Goal: Task Accomplishment & Management: Manage account settings

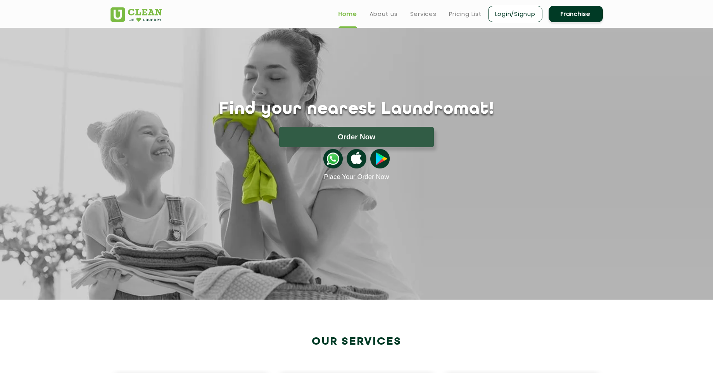
click at [530, 17] on link "Login/Signup" at bounding box center [515, 14] width 54 height 16
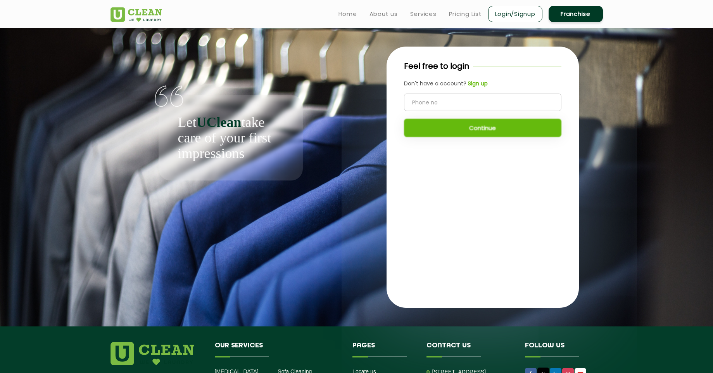
click at [444, 102] on input "tel" at bounding box center [482, 101] width 157 height 17
type input "8490033771"
click at [480, 128] on button "Continue" at bounding box center [482, 128] width 157 height 18
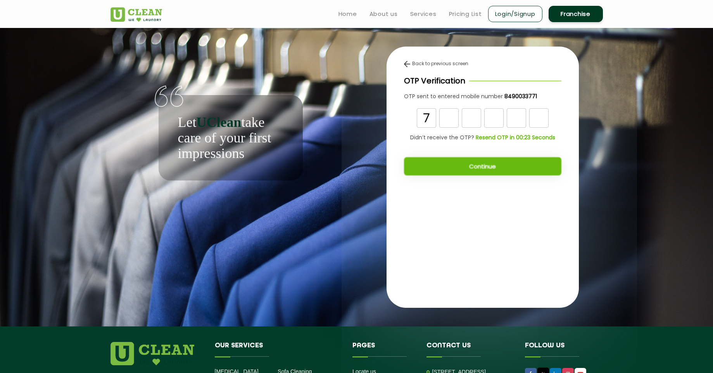
type input "7"
type input "4"
type input "3"
type input "8"
type input "5"
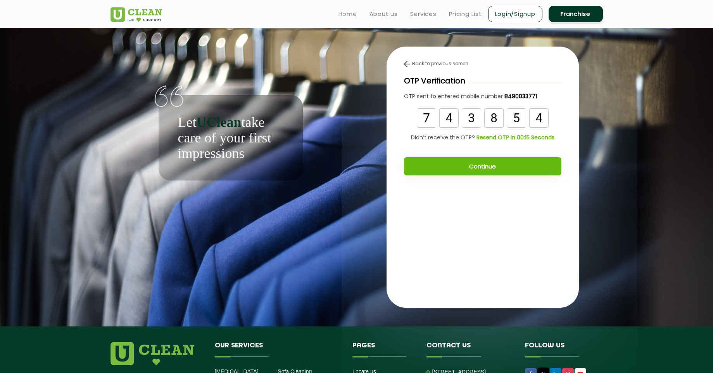
type input "4"
click at [467, 166] on button "Continue" at bounding box center [482, 166] width 157 height 18
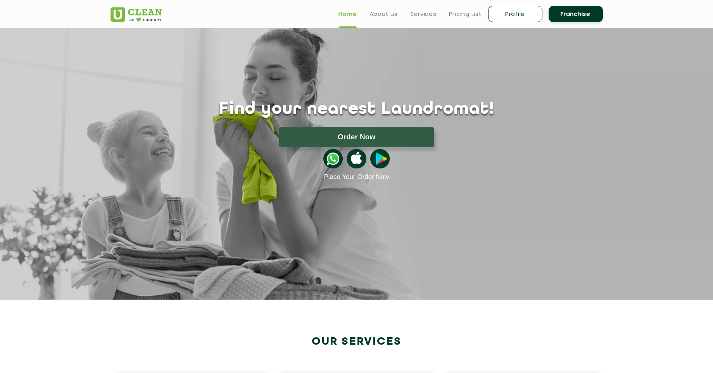
click at [512, 10] on link "Profile" at bounding box center [515, 14] width 54 height 16
select select
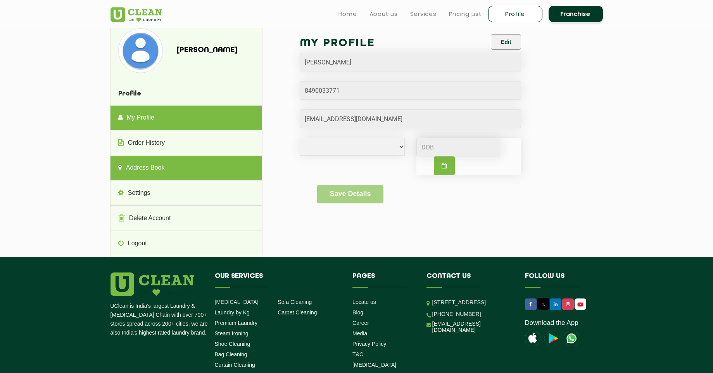
click at [139, 176] on link "Address Book" at bounding box center [187, 168] width 152 height 25
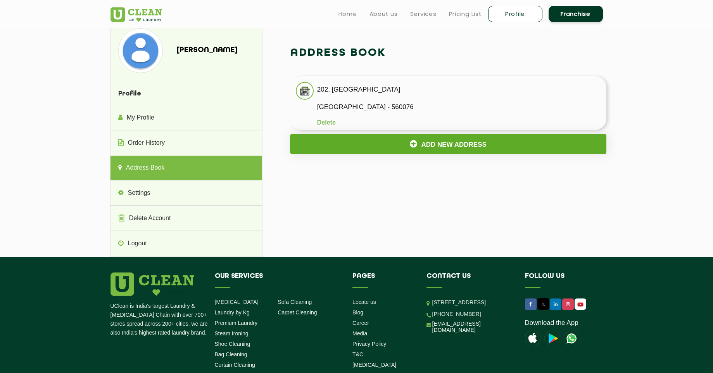
click at [366, 152] on button "Add New Address" at bounding box center [448, 144] width 317 height 20
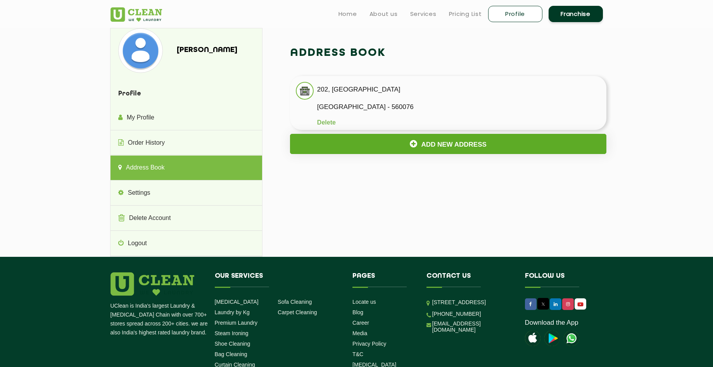
select select
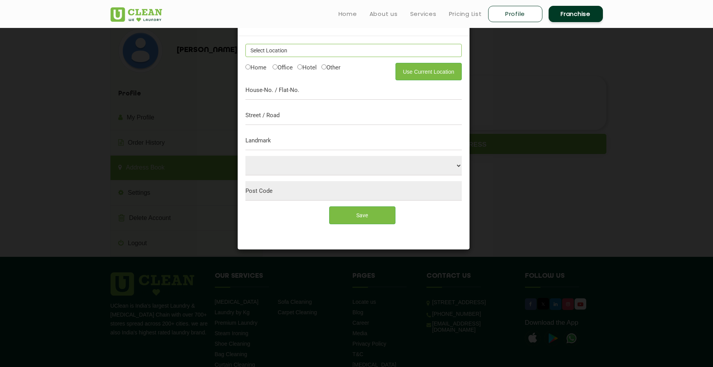
click at [260, 51] on input "text" at bounding box center [353, 50] width 216 height 13
click at [441, 73] on button "Use Current Location" at bounding box center [429, 71] width 66 height 17
type input "C8GH+JHR, Vantage Ln, Gowlidoddy, Hyderabad, Narsingi, Telangana 500032, India"
type input "500032"
click at [311, 66] on label "Hotel" at bounding box center [306, 67] width 19 height 8
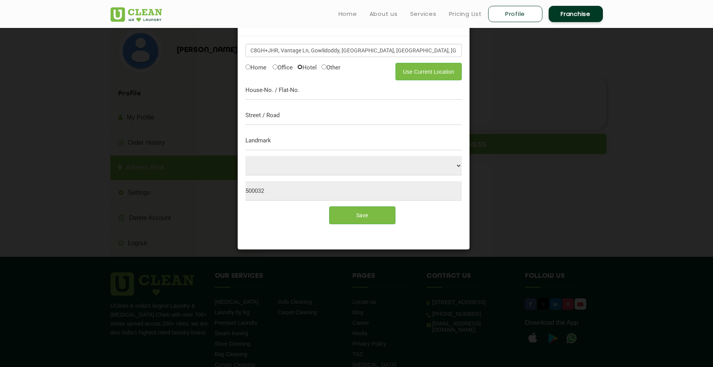
click at [302, 66] on input "Hotel" at bounding box center [299, 66] width 5 height 5
radio input "true"
click at [307, 85] on input "text" at bounding box center [353, 89] width 216 height 19
type input "106"
type input "Elite Hotel Gachibowli"
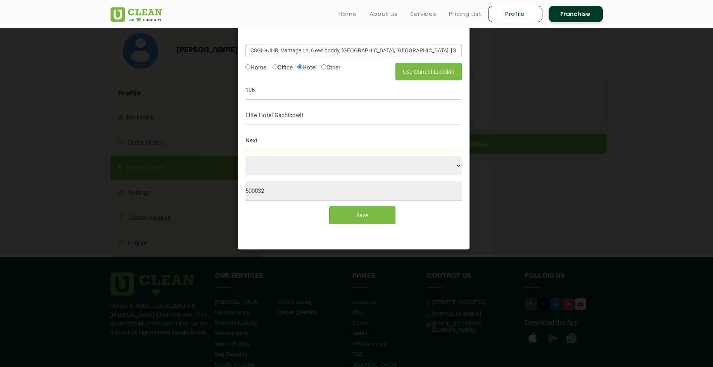
type input "Next"
type input "Nr to Us consulate"
click at [366, 212] on input "Save" at bounding box center [362, 214] width 66 height 17
click at [301, 54] on input "C8GH+JHR, Vantage Ln, Gowlidoddy, Hyderabad, Narsingi, Telangana 500032, India" at bounding box center [353, 50] width 216 height 13
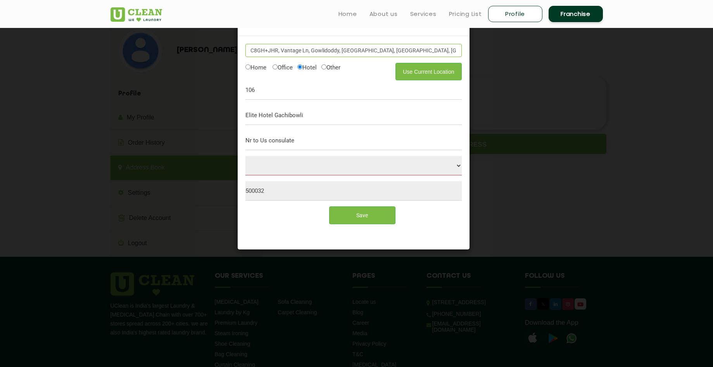
click at [301, 54] on input "C8GH+JHR, Vantage Ln, Gowlidoddy, Hyderabad, Narsingi, Telangana 500032, India" at bounding box center [353, 50] width 216 height 13
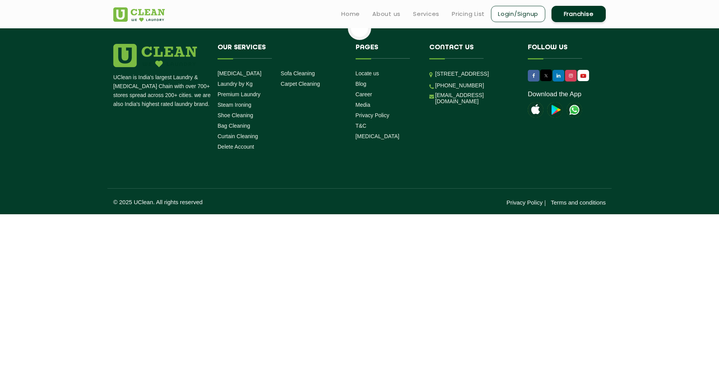
select select
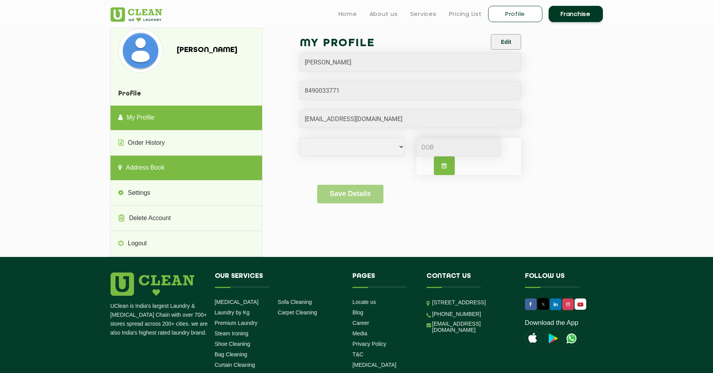
click at [150, 164] on link "Address Book" at bounding box center [187, 168] width 152 height 25
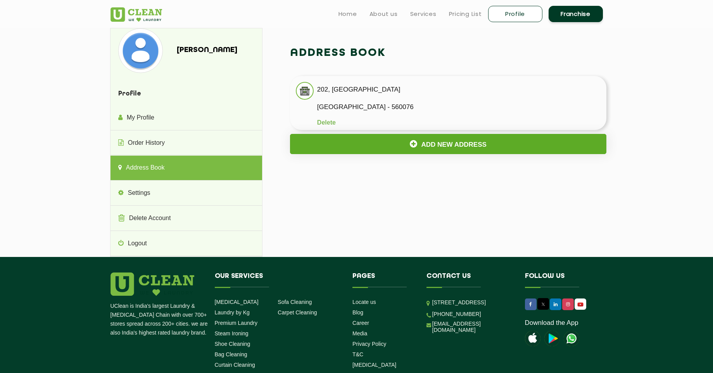
click at [353, 137] on button "Add New Address" at bounding box center [448, 144] width 317 height 20
select select
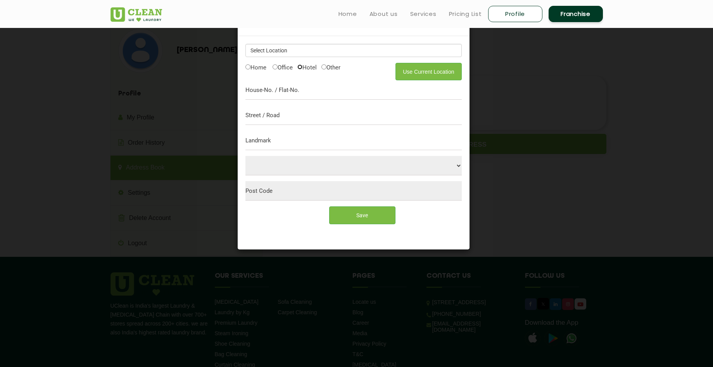
click at [302, 64] on input "Hotel" at bounding box center [299, 66] width 5 height 5
radio input "true"
click at [412, 67] on button "Use Current Location" at bounding box center [429, 71] width 66 height 17
click at [426, 71] on button "Use Current Location" at bounding box center [429, 71] width 66 height 17
click at [327, 53] on input "text" at bounding box center [353, 50] width 216 height 13
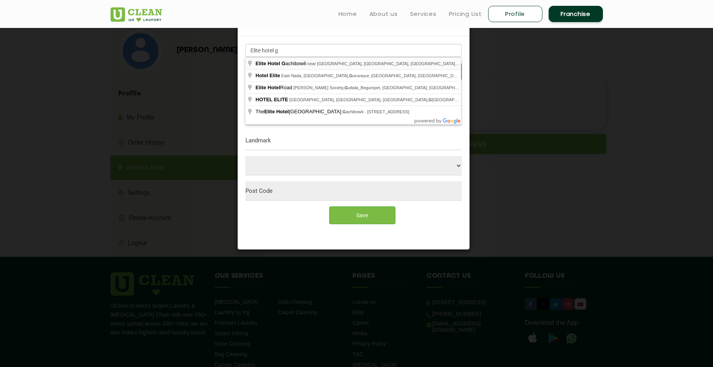
type input "Elite Hotel Gachibowli, near Financial District, Gachibowli, Hyderabad, Telanga…"
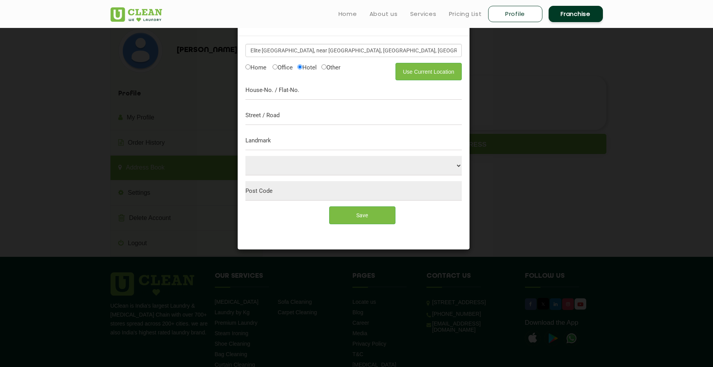
radio input "false"
type input "500032"
select select "5"
click at [245, 156] on select "Select City Aalo Abu Dhabi Agartala Agra Ahmedabad Akola Aligarh Alwar - UClean…" at bounding box center [353, 165] width 216 height 19
click at [278, 91] on input "text" at bounding box center [353, 89] width 216 height 19
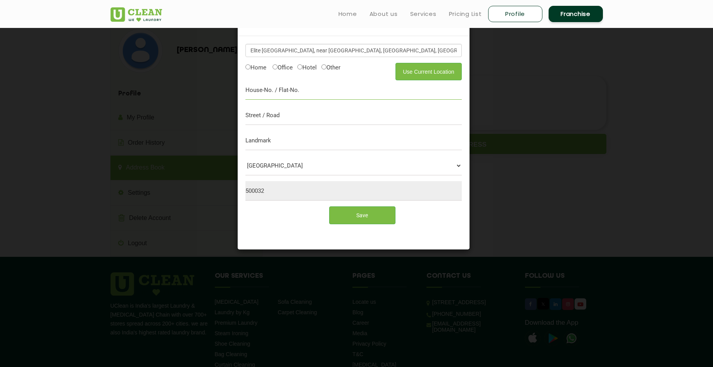
type input "106"
type input "Elite Hotel Gachibowli"
type input "Nr to Us consulate"
click at [370, 216] on input "Save" at bounding box center [362, 214] width 66 height 17
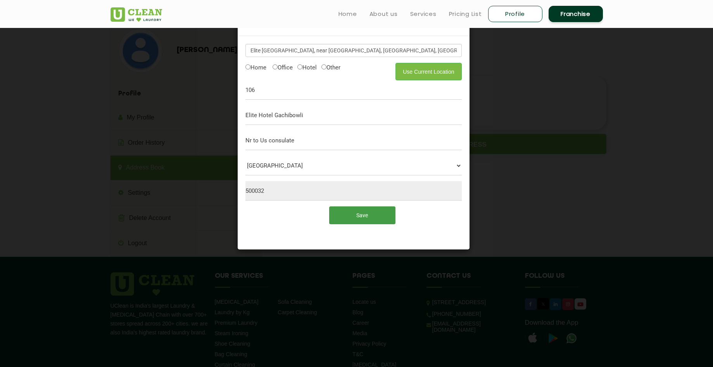
click at [358, 214] on input "Save" at bounding box center [362, 214] width 66 height 17
click at [507, 78] on div "Add New Address × Elite Hotel Gachibowli, near Financial District, Gachibowli, …" at bounding box center [356, 183] width 713 height 367
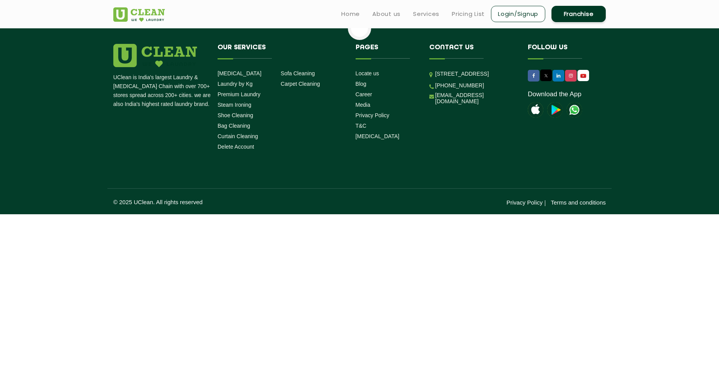
select select
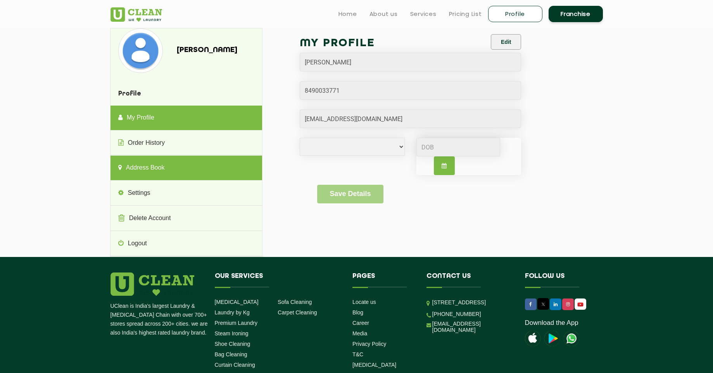
click at [129, 164] on link "Address Book" at bounding box center [187, 168] width 152 height 25
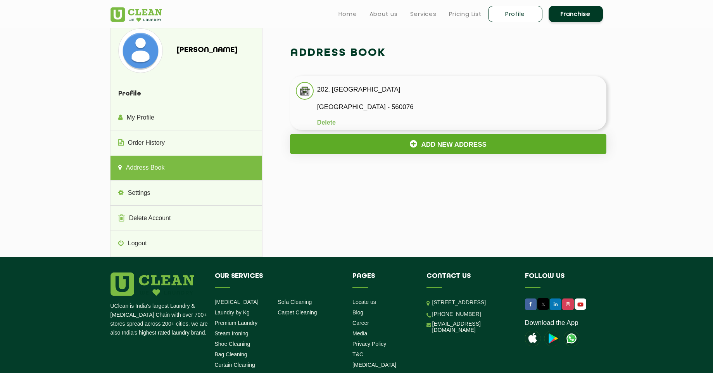
click at [351, 147] on button "Add New Address" at bounding box center [448, 144] width 317 height 20
select select
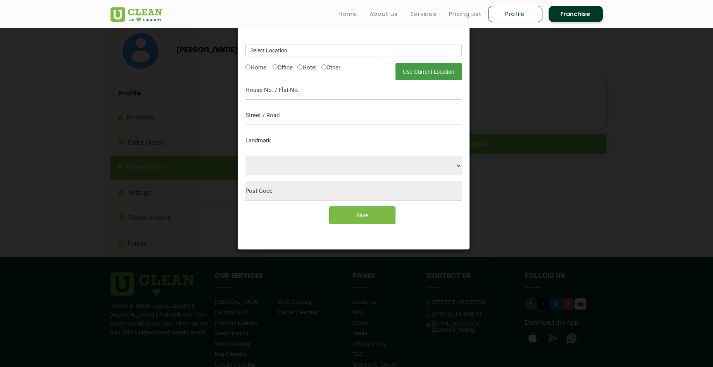
click at [428, 73] on button "Use Current Location" at bounding box center [429, 71] width 66 height 17
click at [302, 68] on input "Hotel" at bounding box center [299, 66] width 5 height 5
radio input "true"
click at [287, 54] on input "text" at bounding box center [353, 50] width 216 height 13
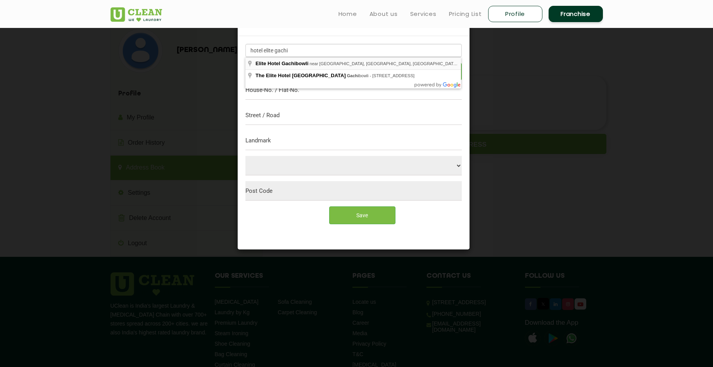
type input "Elite Hotel Gachibowli, near Financial District, Gachibowli, Hyderabad, Telanga…"
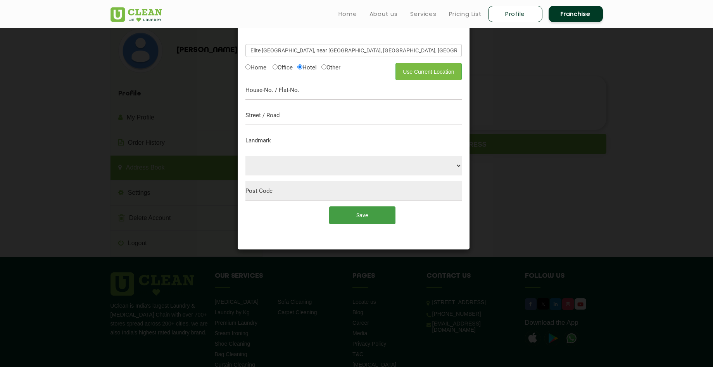
click at [349, 211] on input "Save" at bounding box center [362, 214] width 66 height 17
radio input "false"
type input "500032"
click at [307, 62] on div "Elite Hotel Gachibowli, near Financial District, Gachibowli, Hyderabad, Telanga…" at bounding box center [354, 137] width 224 height 194
click at [307, 64] on label "Hotel" at bounding box center [306, 67] width 19 height 8
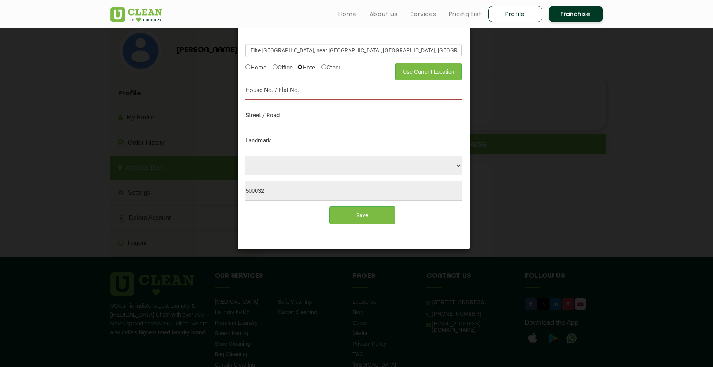
click at [302, 64] on input "Hotel" at bounding box center [299, 66] width 5 height 5
radio input "true"
click at [302, 91] on input "text" at bounding box center [353, 89] width 216 height 19
type input "106"
type input "Ho"
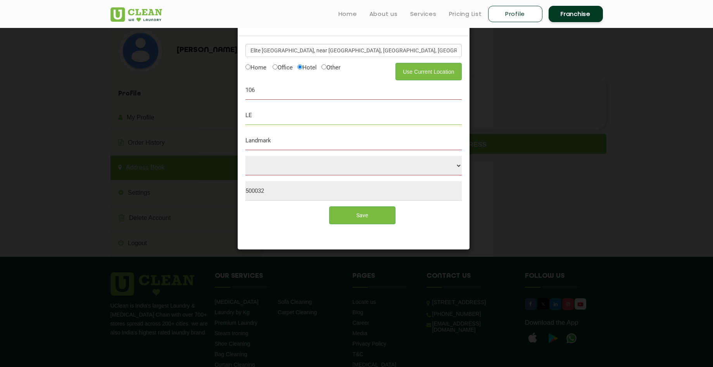
type input "L"
type input "Elite Hotel Gachibowli"
type input "Nr to Us consulate"
click at [353, 218] on input "Save" at bounding box center [362, 214] width 66 height 17
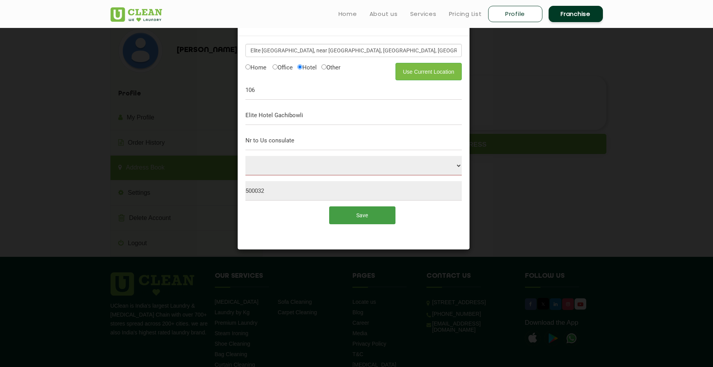
click at [353, 218] on input "Save" at bounding box center [362, 214] width 66 height 17
click at [415, 70] on button "Use Current Location" at bounding box center [429, 71] width 66 height 17
type input "C8GH+JHR, Vantage Ln, Gowlidoddy, Hyderabad, Narsingi, Telangana 500032, India"
radio input "false"
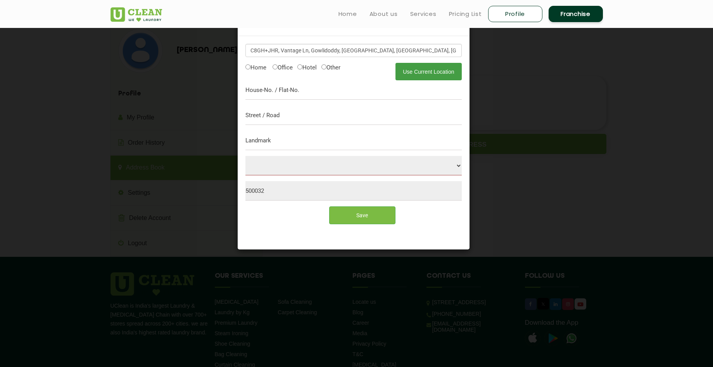
click at [415, 70] on button "Use Current Location" at bounding box center [429, 71] width 66 height 17
click at [335, 50] on input "C8GH+JHR, Vantage Ln, Gowlidoddy, Hyderabad, Narsingi, Telangana 500032, India" at bounding box center [353, 50] width 216 height 13
click at [311, 67] on label "Hotel" at bounding box center [306, 67] width 19 height 8
click at [302, 67] on input "Hotel" at bounding box center [299, 66] width 5 height 5
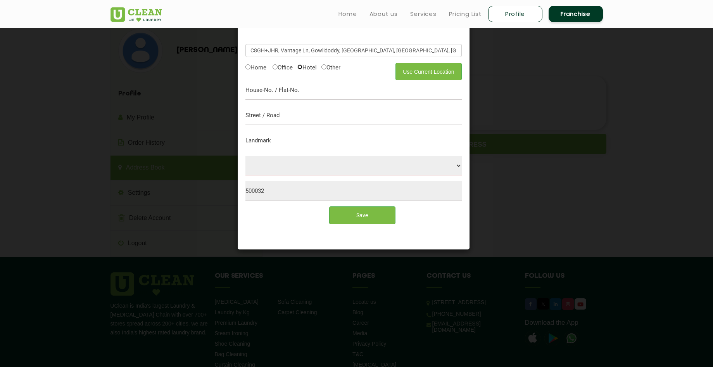
radio input "true"
click at [280, 48] on input "C8GH+JHR, Vantage Ln, Gowlidoddy, Hyderabad, Narsingi, Telangana 500032, India" at bounding box center [353, 50] width 216 height 13
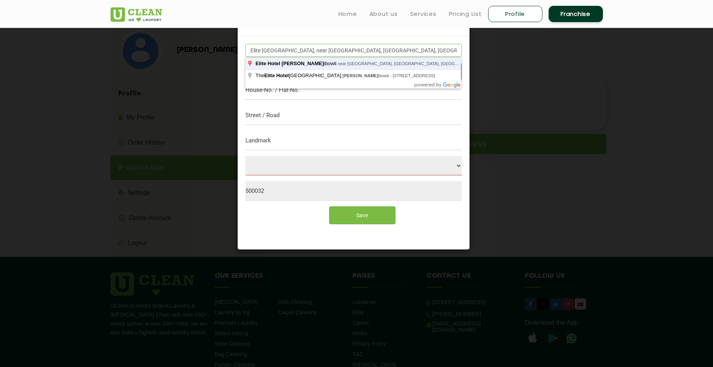
type input "Elite Hotel Gachibowli, near Financial District, Gachibowli, Hyderabad, Telanga…"
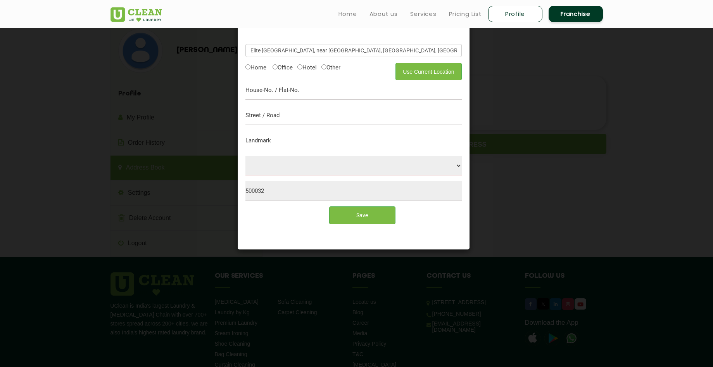
click at [309, 67] on label "Hotel" at bounding box center [306, 67] width 19 height 8
click at [302, 67] on input "Hotel" at bounding box center [299, 66] width 5 height 5
radio input "true"
